Goal: Information Seeking & Learning: Learn about a topic

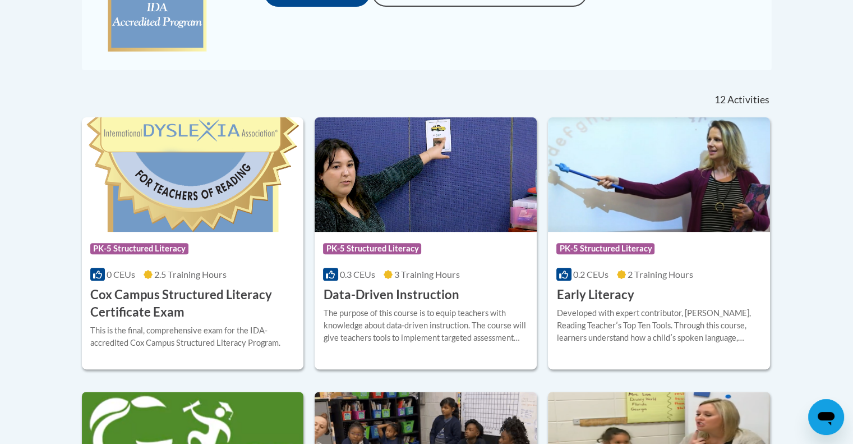
scroll to position [529, 0]
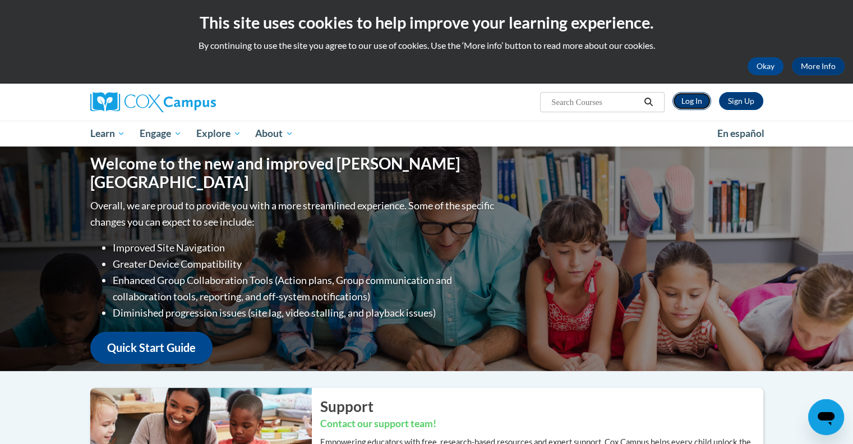
click at [692, 97] on link "Log In" at bounding box center [692, 101] width 39 height 18
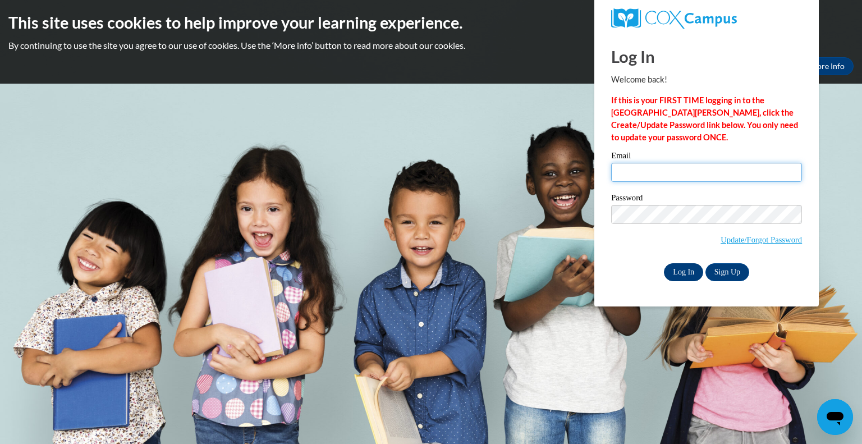
type input "graetzp@peshtigo.k12.wi.us"
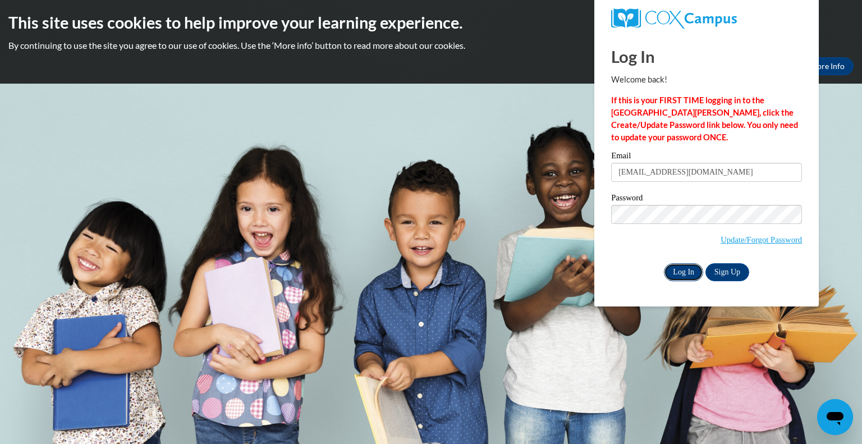
click at [673, 272] on input "Log In" at bounding box center [683, 272] width 39 height 18
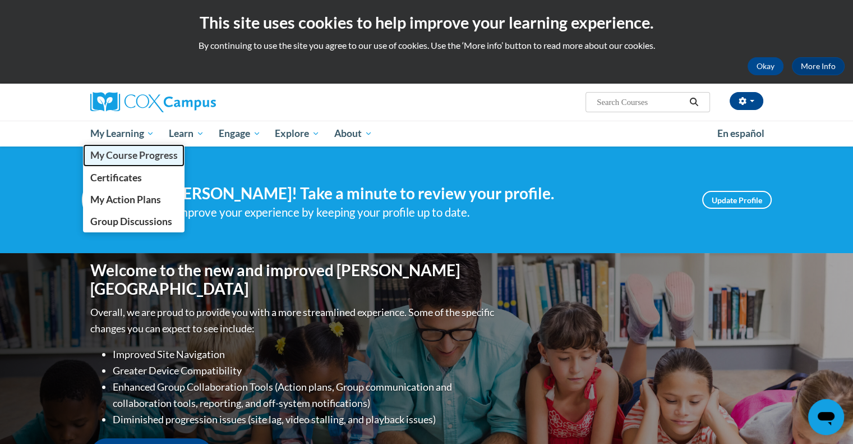
click at [126, 152] on span "My Course Progress" at bounding box center [134, 155] width 88 height 12
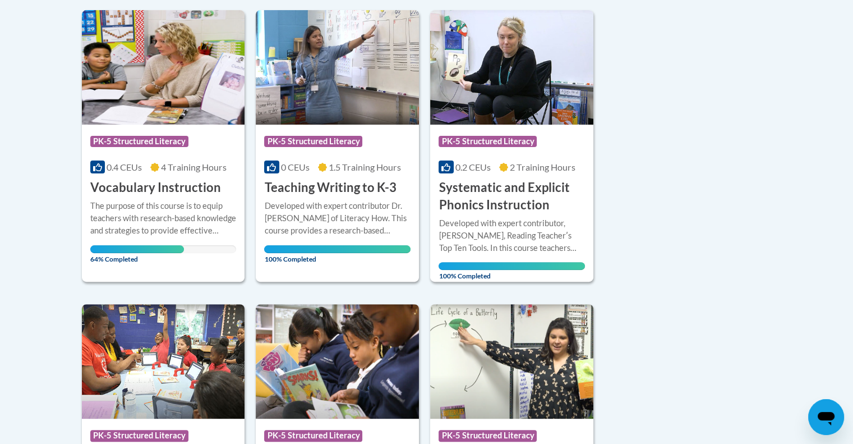
scroll to position [283, 0]
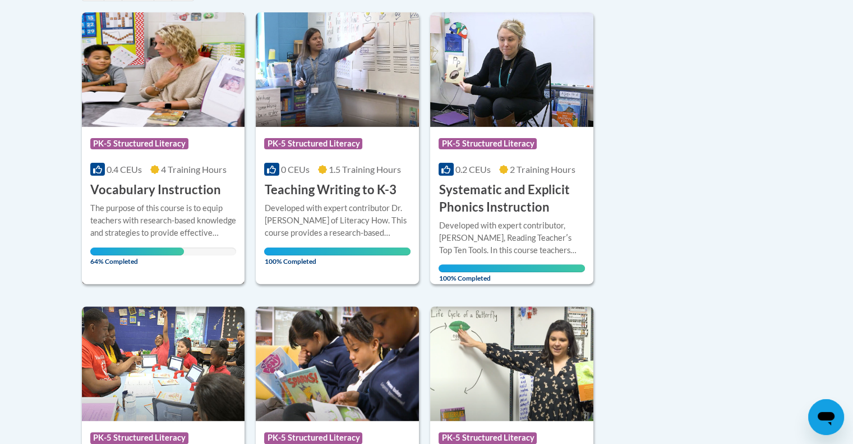
click at [177, 182] on h3 "Vocabulary Instruction" at bounding box center [155, 189] width 131 height 17
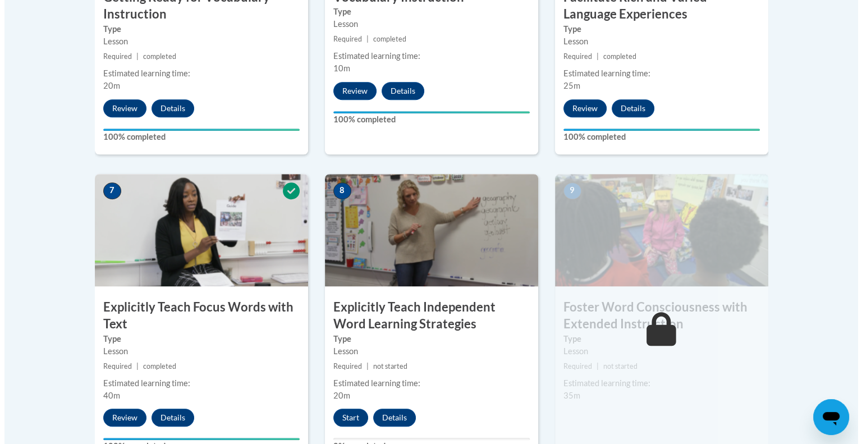
scroll to position [920, 0]
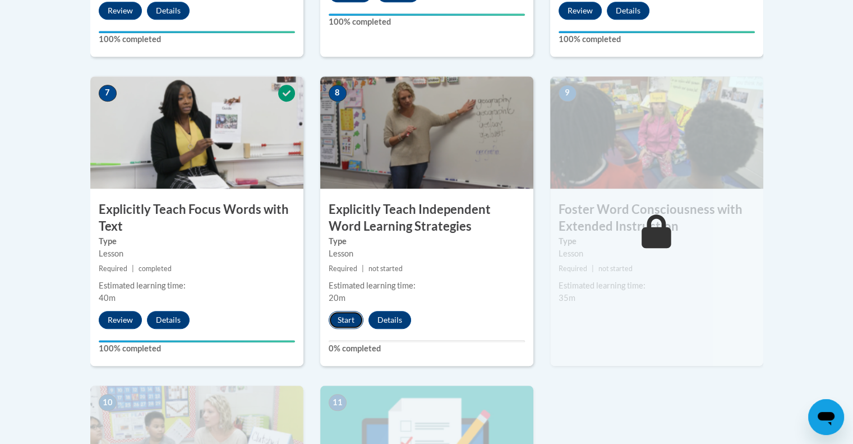
click at [344, 316] on button "Start" at bounding box center [346, 320] width 35 height 18
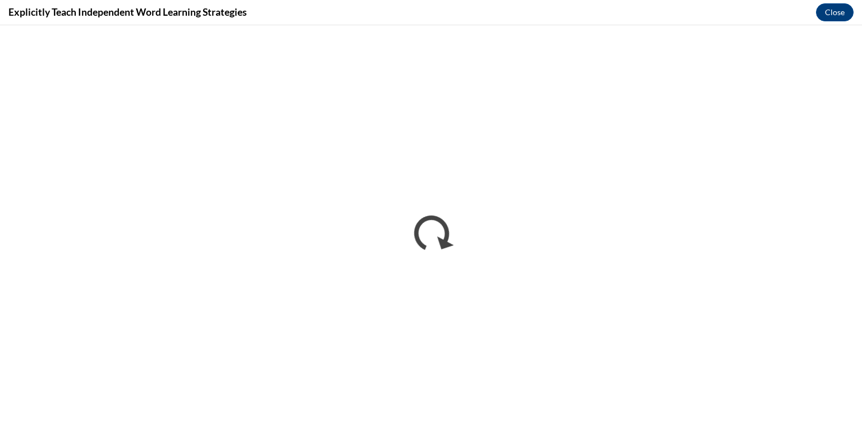
scroll to position [0, 0]
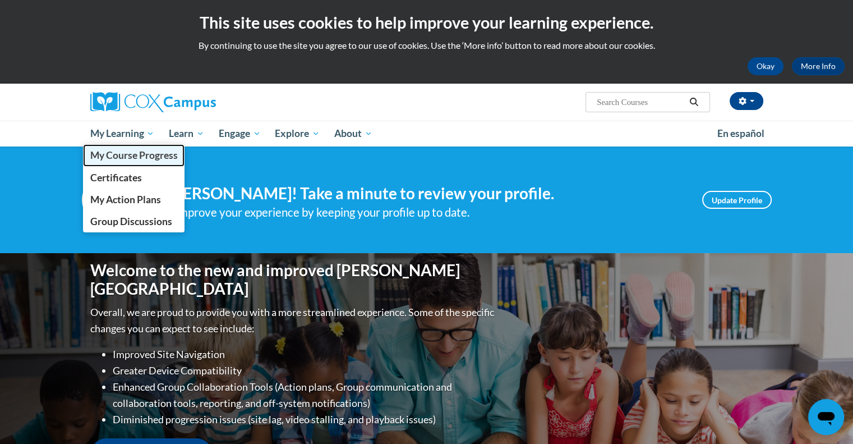
click at [135, 155] on span "My Course Progress" at bounding box center [134, 155] width 88 height 12
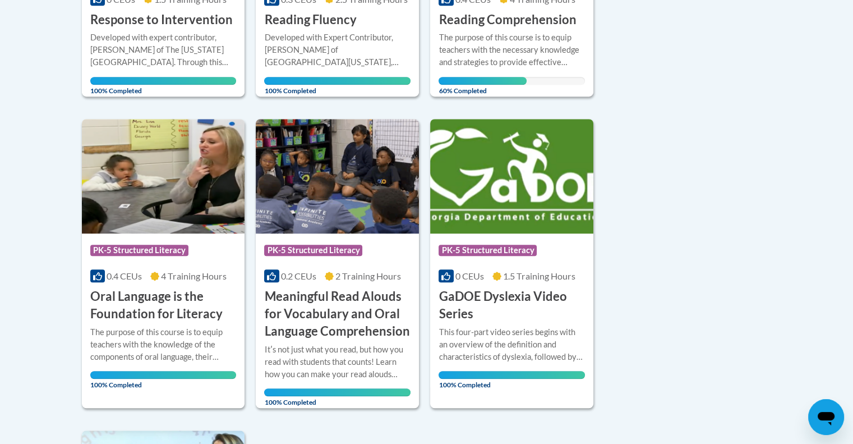
scroll to position [747, 0]
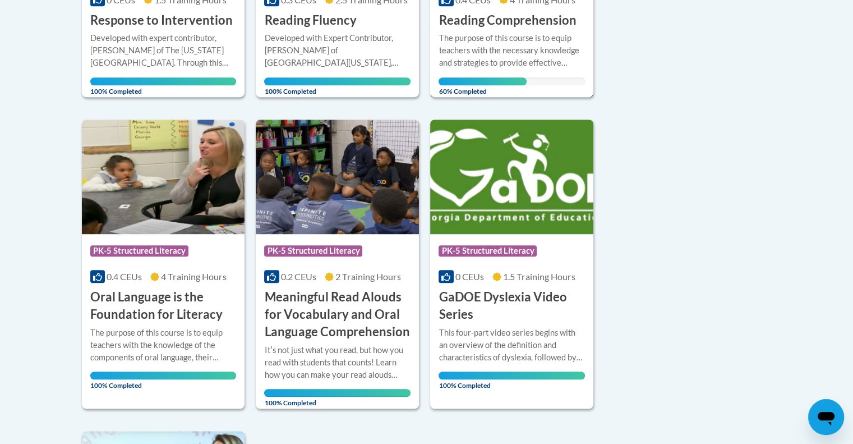
click at [531, 33] on div "The purpose of this course is to equip teachers with the necessary knowledge an…" at bounding box center [512, 50] width 146 height 37
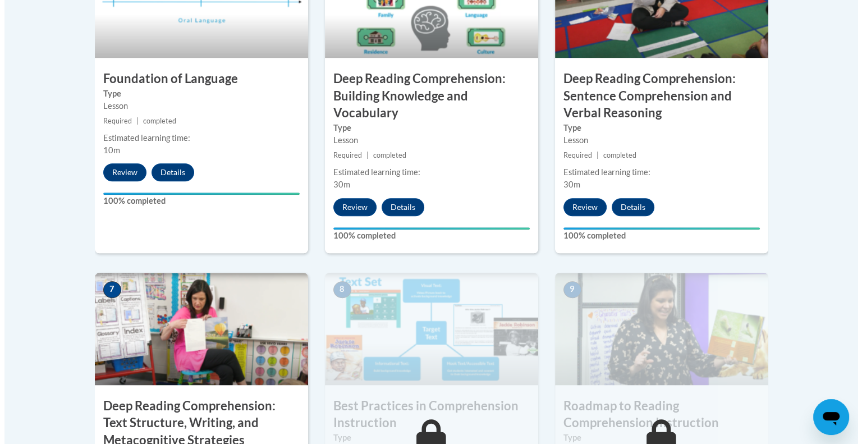
scroll to position [853, 0]
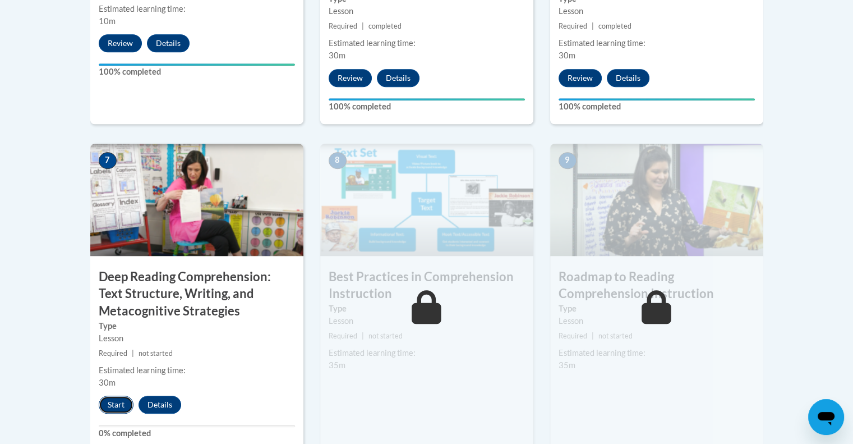
click at [119, 397] on button "Start" at bounding box center [116, 405] width 35 height 18
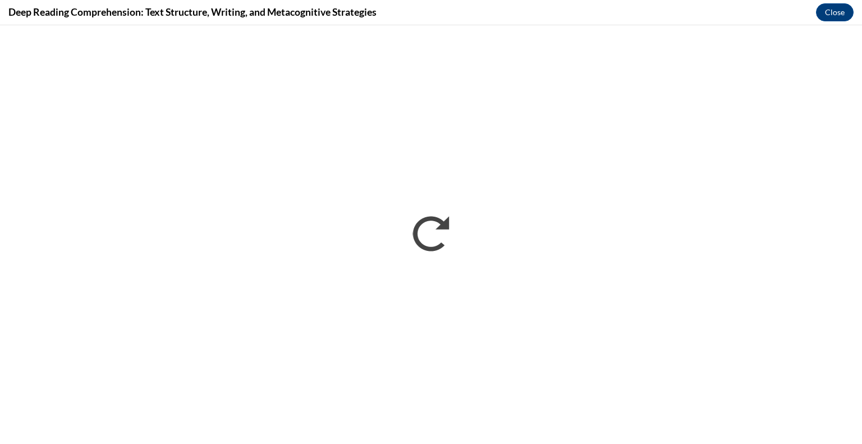
scroll to position [0, 0]
